Goal: Find specific page/section: Find specific page/section

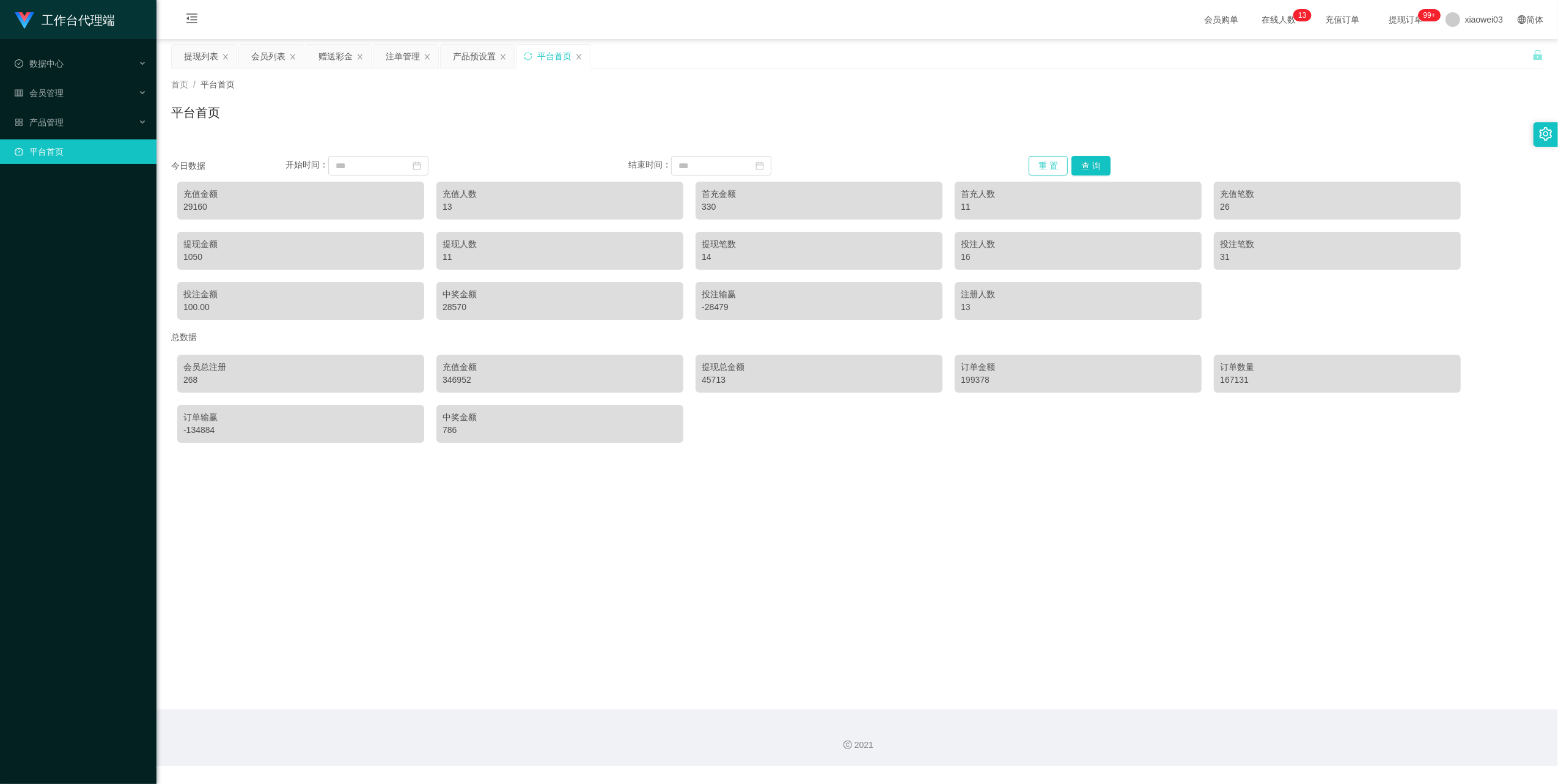
click at [1044, 166] on button "重 置" at bounding box center [1048, 165] width 39 height 20
click at [1037, 159] on button "重 置" at bounding box center [1048, 165] width 39 height 20
click at [360, 167] on input at bounding box center [379, 165] width 100 height 20
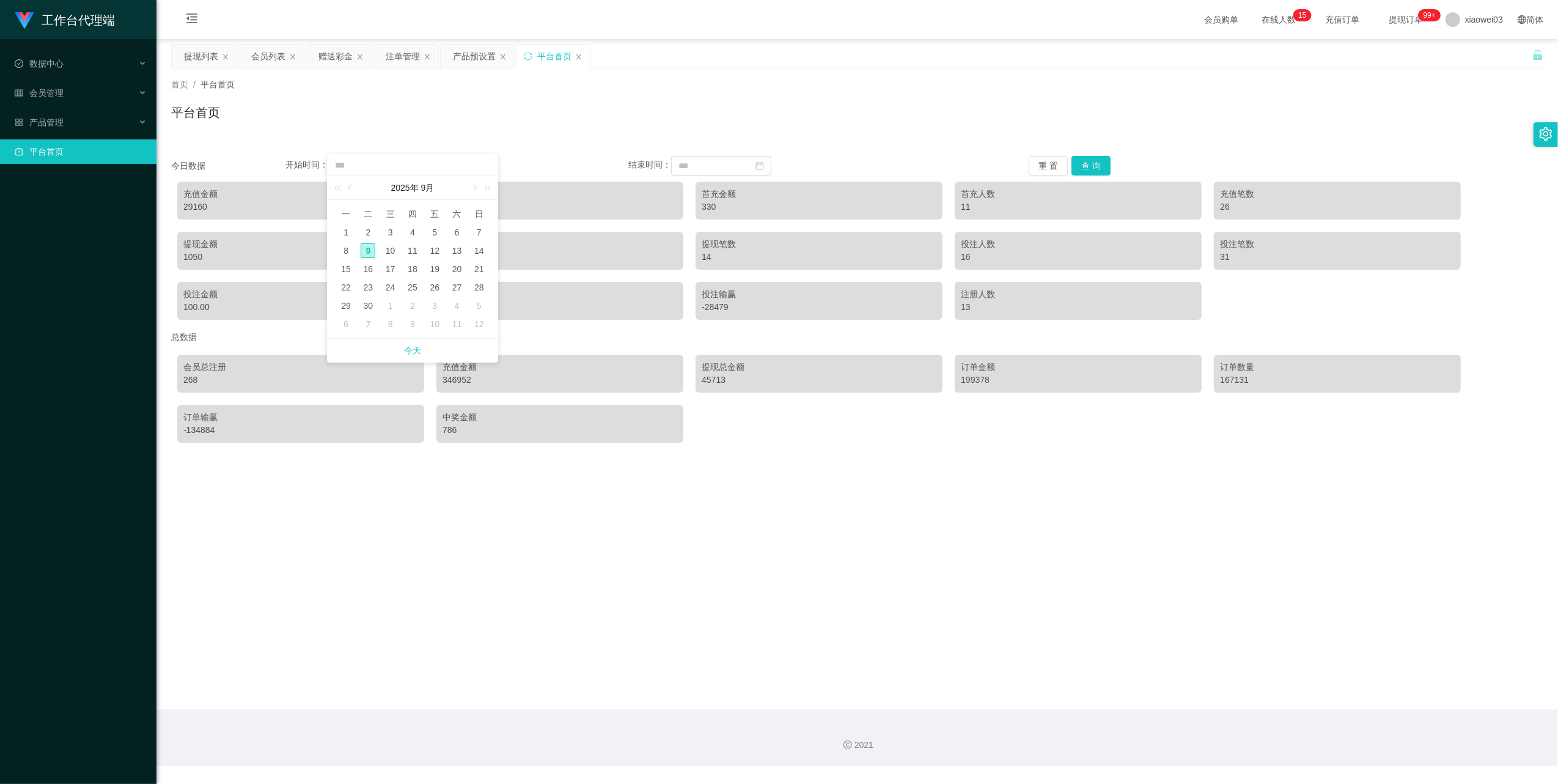
click at [364, 250] on div "9" at bounding box center [368, 250] width 15 height 15
type input "**********"
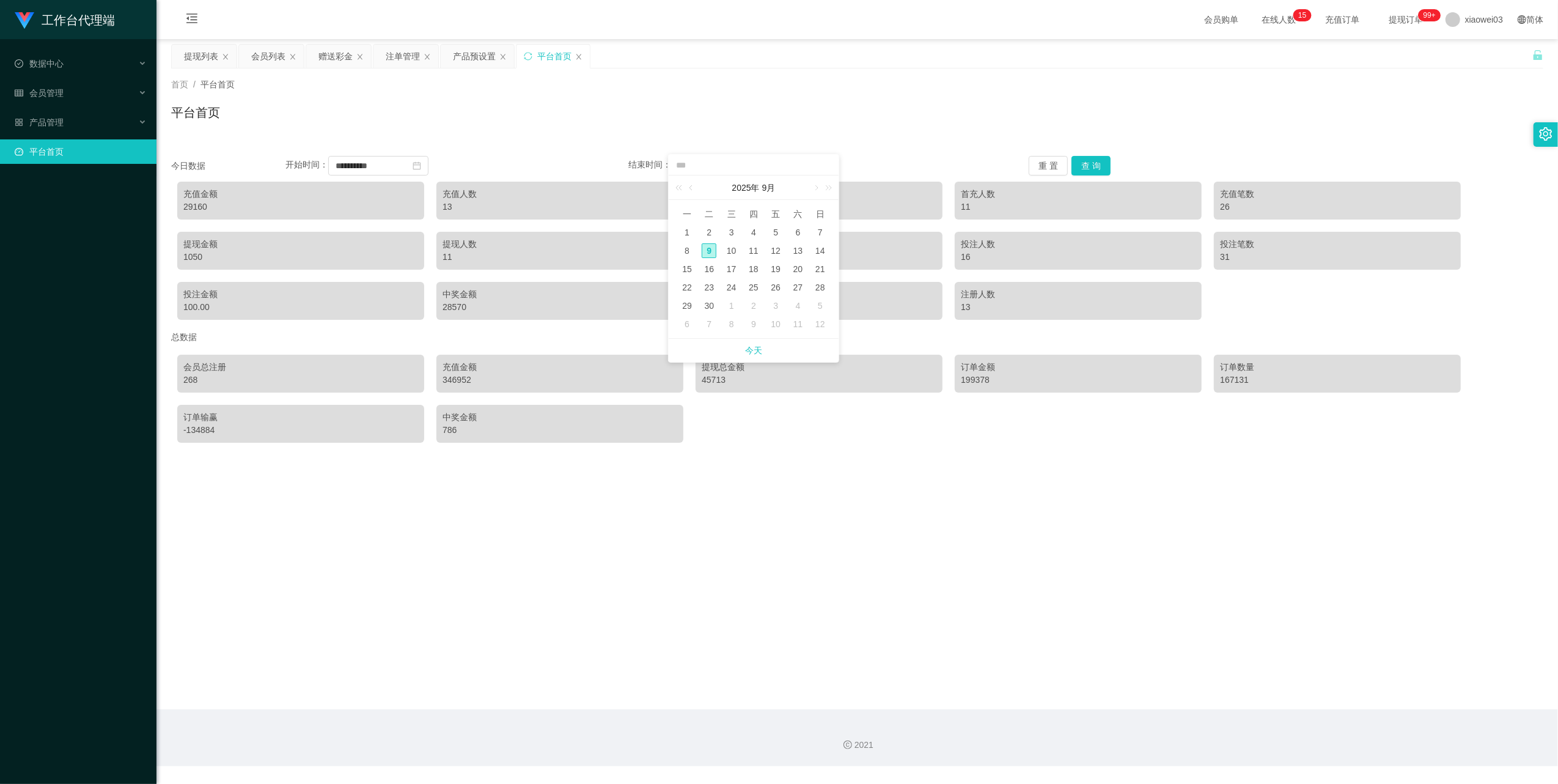
click at [708, 248] on div "9" at bounding box center [709, 250] width 15 height 15
type input "**********"
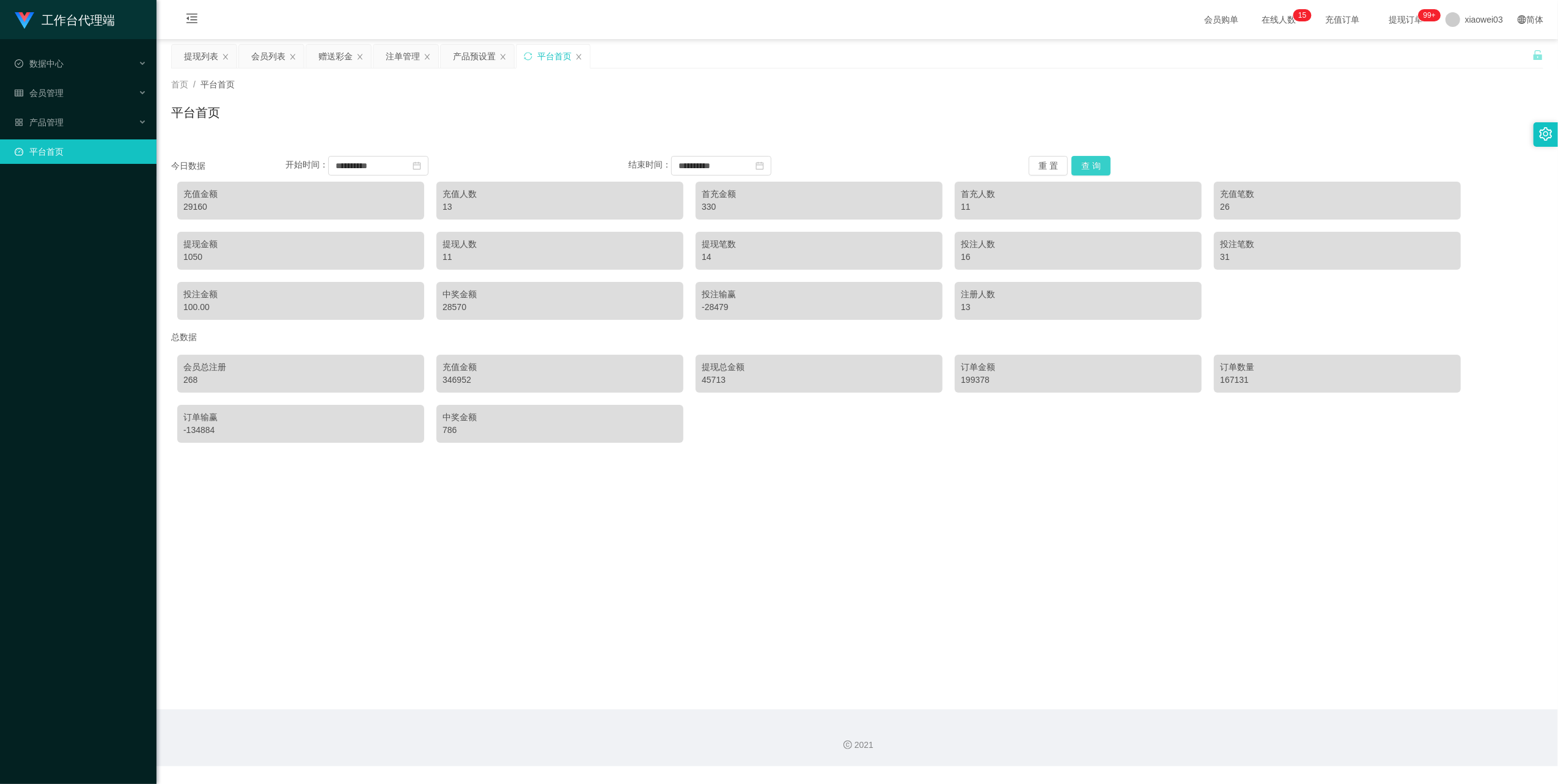
click at [1096, 165] on button "查 询" at bounding box center [1091, 165] width 39 height 20
click at [1040, 165] on button "重 置" at bounding box center [1048, 165] width 39 height 20
click at [254, 55] on div "会员列表" at bounding box center [268, 56] width 34 height 23
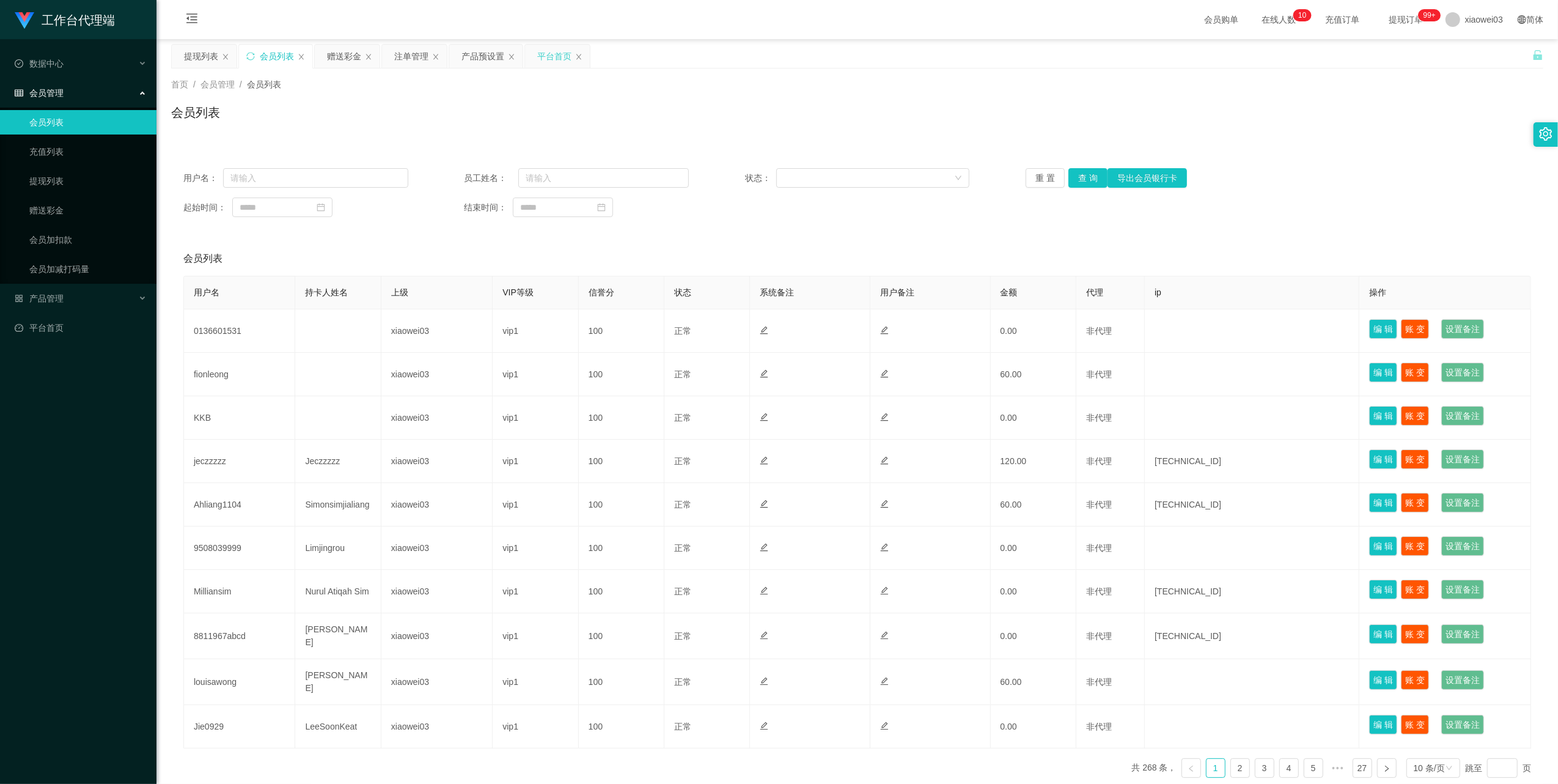
click at [542, 52] on div "平台首页" at bounding box center [554, 56] width 34 height 23
